Goal: Information Seeking & Learning: Learn about a topic

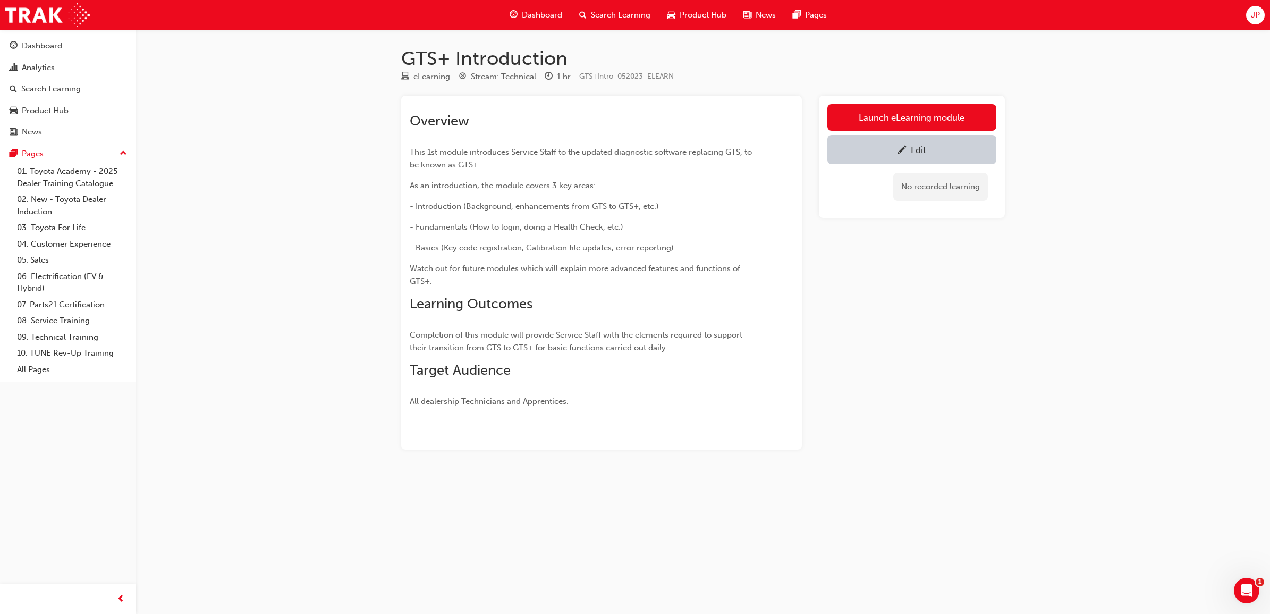
click at [606, 16] on span "Search Learning" at bounding box center [621, 15] width 60 height 12
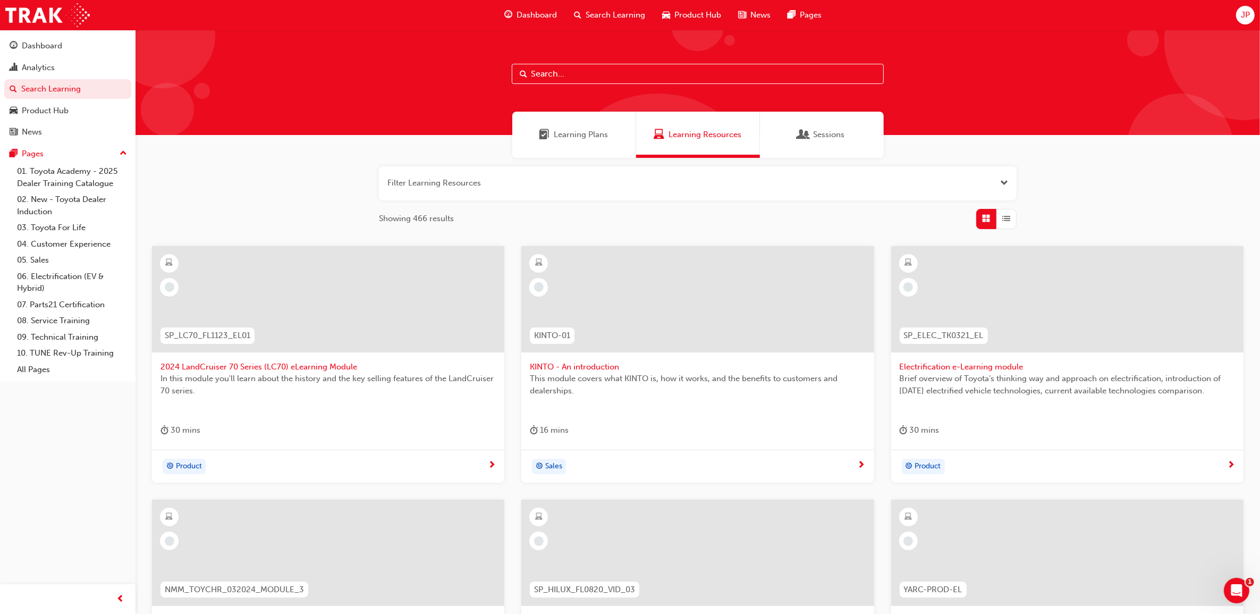
click at [585, 136] on span "Learning Plans" at bounding box center [581, 135] width 54 height 12
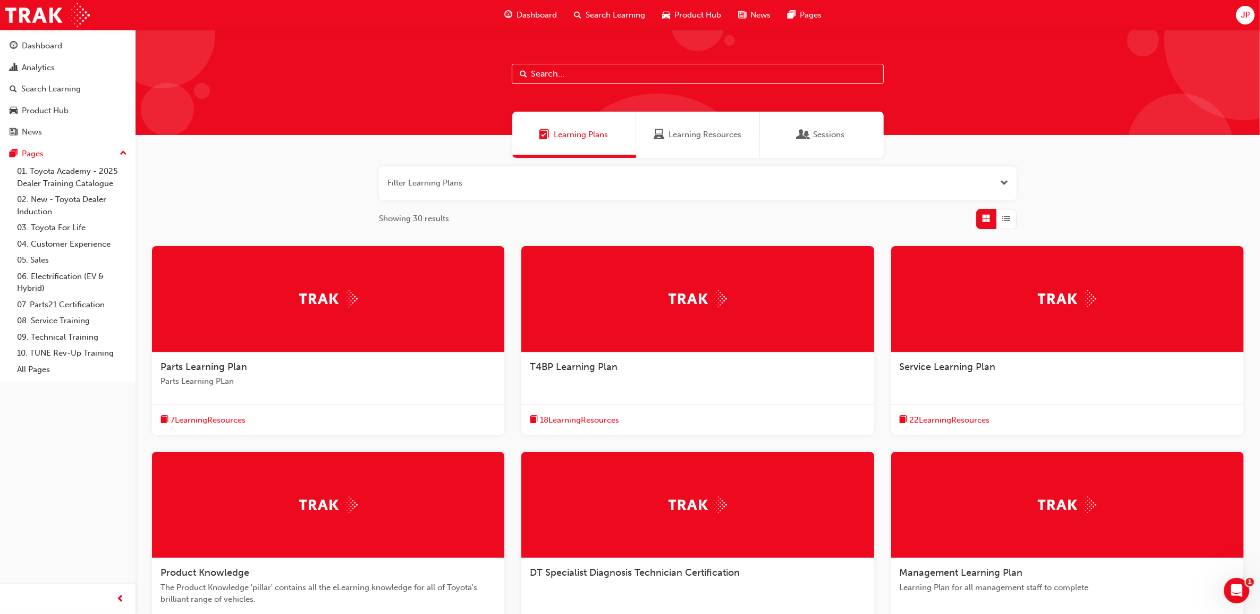
click at [619, 69] on input "text" at bounding box center [698, 74] width 372 height 20
click at [615, 73] on input "text" at bounding box center [698, 74] width 372 height 20
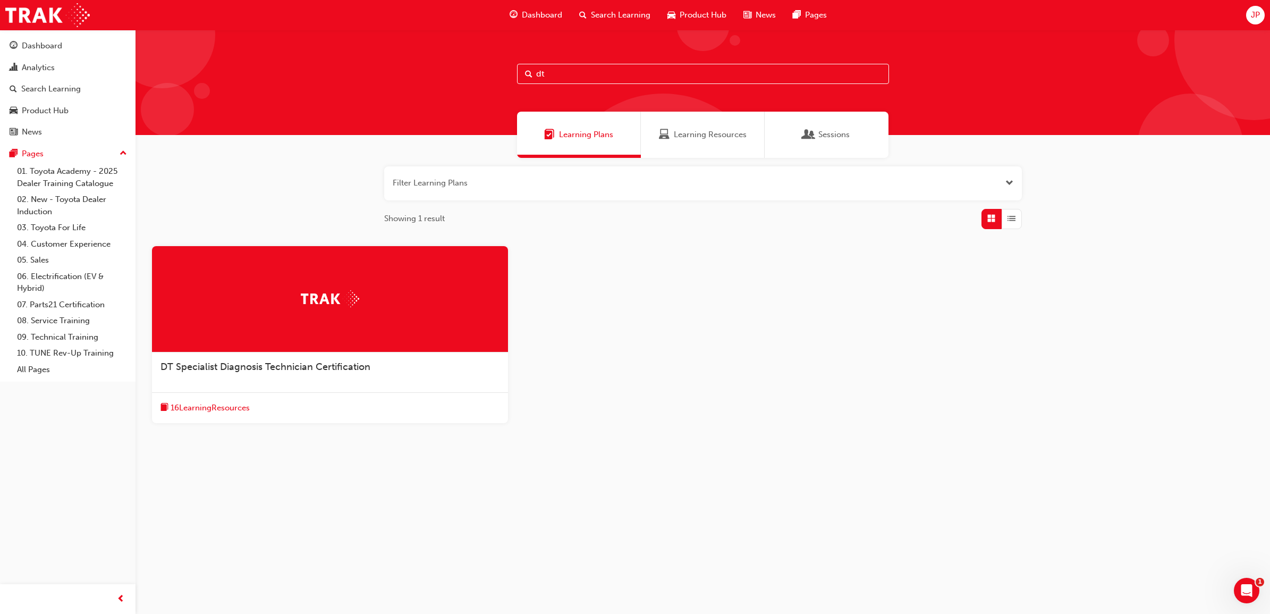
type input "dt"
click at [324, 361] on span "DT Specialist Diagnosis Technician Certification" at bounding box center [265, 367] width 210 height 12
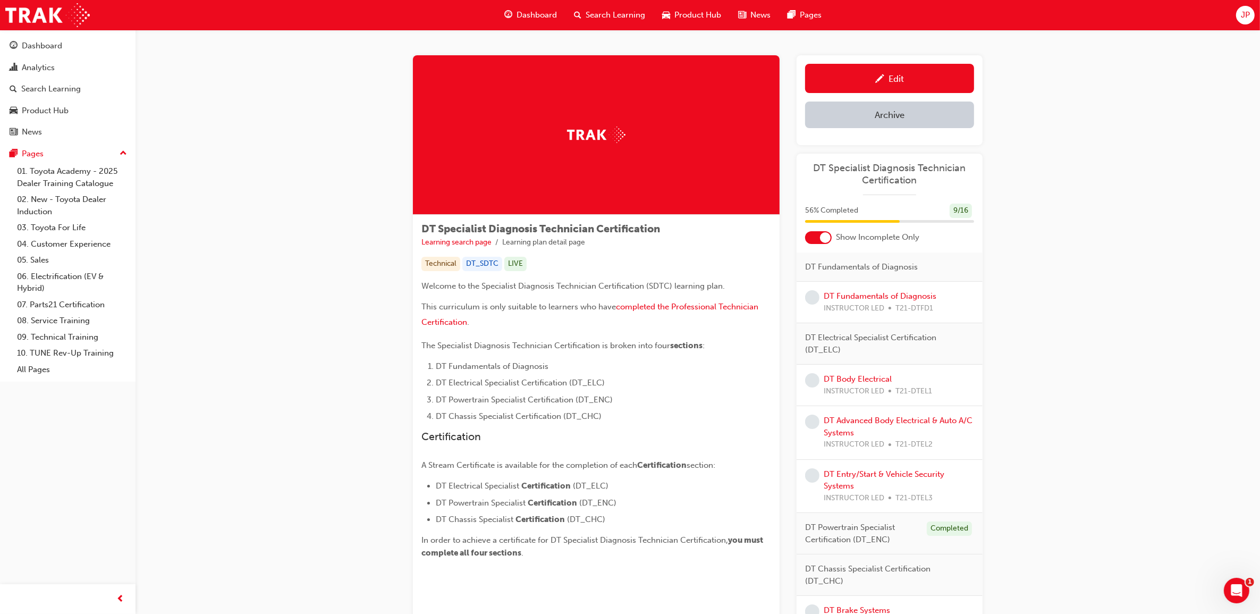
click at [817, 235] on div at bounding box center [818, 237] width 27 height 13
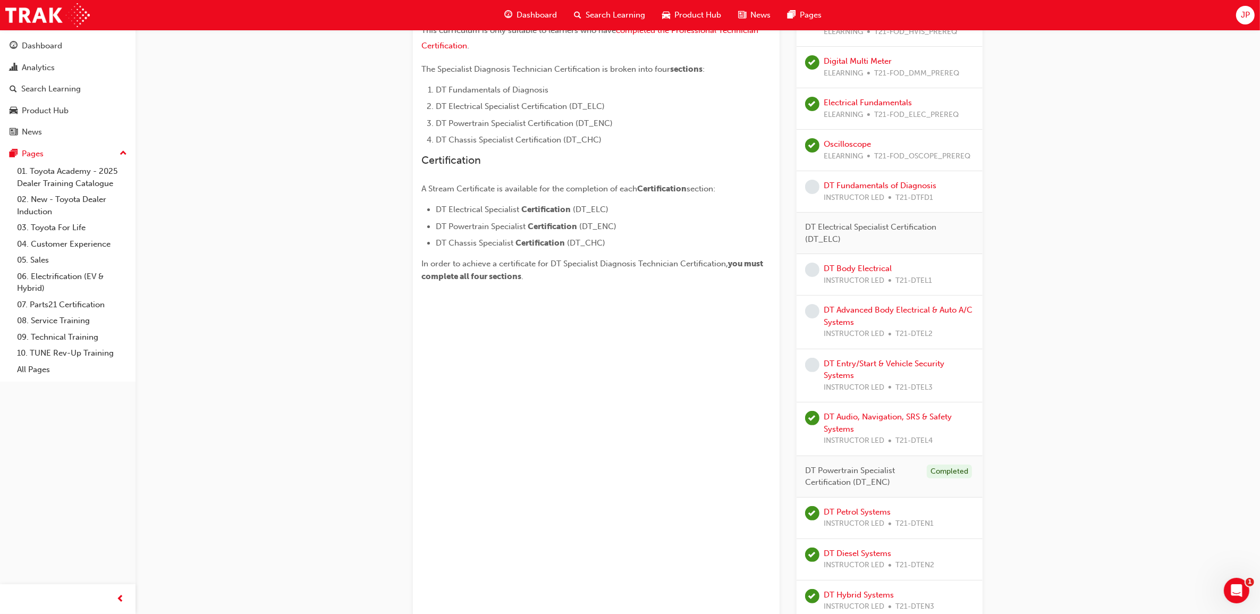
scroll to position [332, 0]
